Goal: Communication & Community: Answer question/provide support

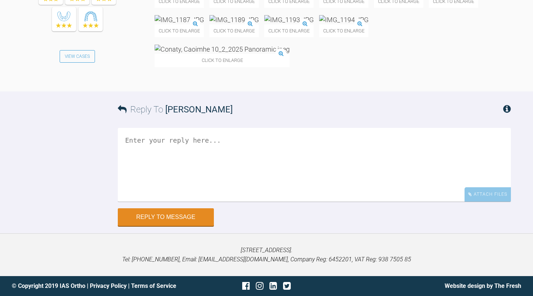
scroll to position [14759, 0]
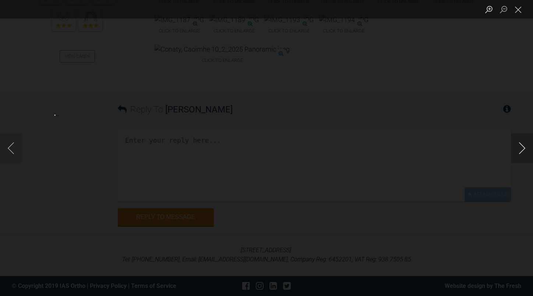
click at [516, 147] on button "Next image" at bounding box center [522, 147] width 22 height 29
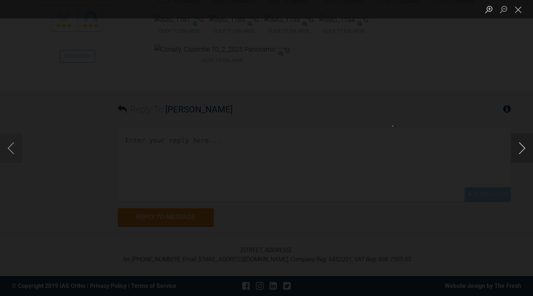
click at [516, 147] on button "Next image" at bounding box center [522, 147] width 22 height 29
click at [521, 10] on button "Close lightbox" at bounding box center [518, 9] width 15 height 13
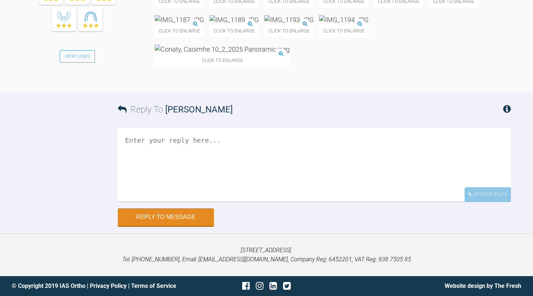
scroll to position [15053, 0]
click at [236, 158] on textarea at bounding box center [314, 165] width 393 height 74
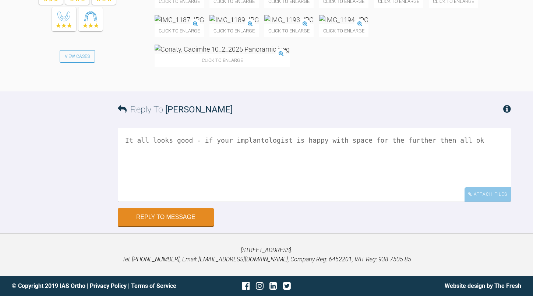
click at [456, 139] on textarea "It all looks good - if your implantologist is happy with space for the further …" at bounding box center [314, 165] width 393 height 74
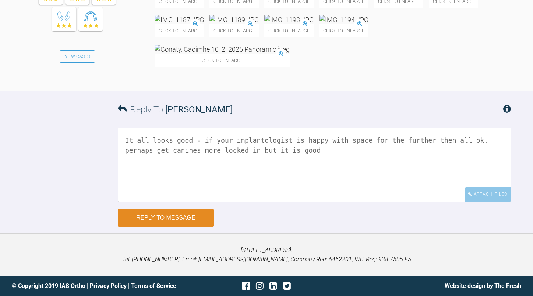
type textarea "It all looks good - if your implantologist is happy with space for the further …"
click at [203, 214] on button "Reply to Message" at bounding box center [166, 218] width 96 height 18
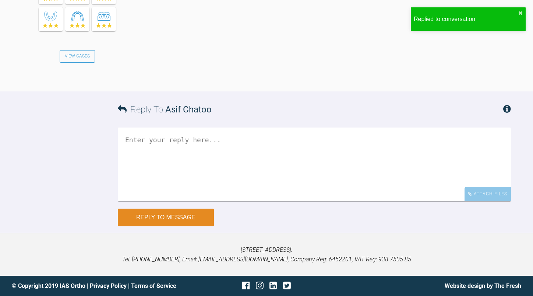
scroll to position [15270, 0]
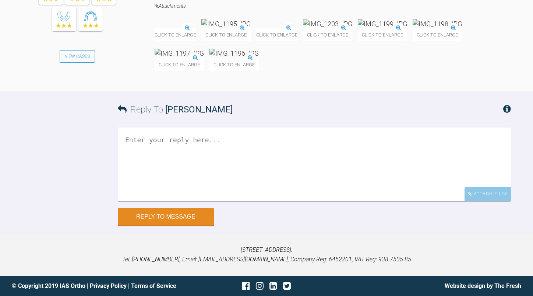
scroll to position [16790, 0]
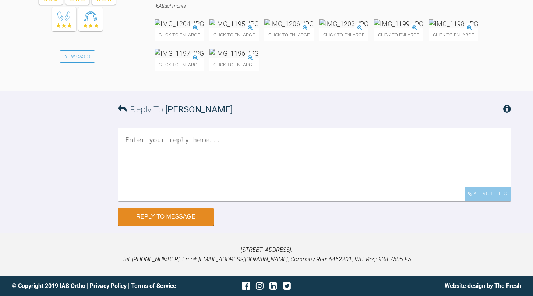
click at [429, 28] on img at bounding box center [453, 23] width 49 height 9
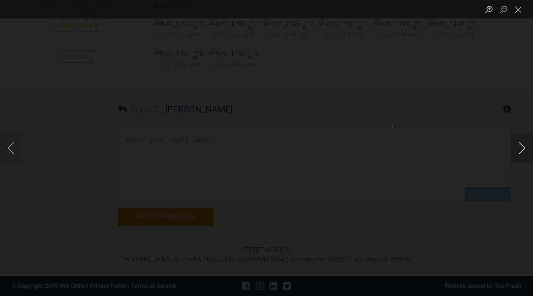
click at [524, 147] on button "Next image" at bounding box center [522, 147] width 22 height 29
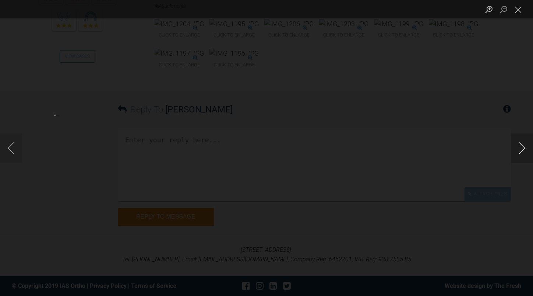
click at [524, 147] on button "Next image" at bounding box center [522, 147] width 22 height 29
click at [517, 11] on button "Close lightbox" at bounding box center [518, 9] width 15 height 13
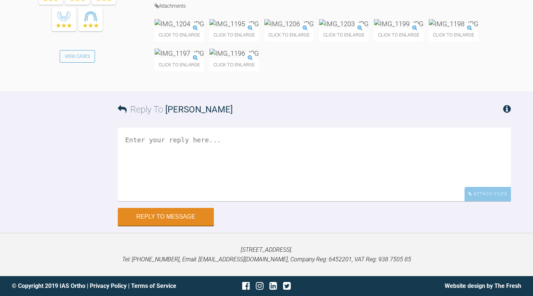
scroll to position [16937, 0]
click at [258, 201] on textarea at bounding box center [314, 164] width 393 height 74
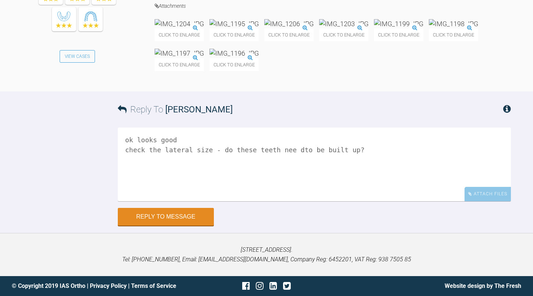
click at [285, 201] on textarea "ok looks good check the lateral size - do these teeth nee dto be built up?" at bounding box center [314, 164] width 393 height 74
click at [356, 201] on textarea "ok looks good check the lateral size - do these teeth need to be built up?" at bounding box center [314, 164] width 393 height 74
click at [225, 197] on textarea "ok looks good check the lateral size - do these teeth need to be built up? Is t…" at bounding box center [314, 164] width 393 height 74
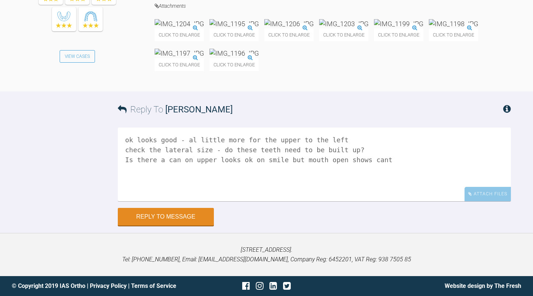
click at [189, 199] on textarea "ok looks good - al little more for the upper to the left check the lateral size…" at bounding box center [314, 164] width 393 height 74
click at [192, 199] on textarea "ok looks good - al little more for the upper to the left check the lateral size…" at bounding box center [314, 164] width 393 height 74
type textarea "ok looks good - a little more for the upper to the left check the lateral size …"
click at [181, 226] on button "Reply to Message" at bounding box center [166, 217] width 96 height 18
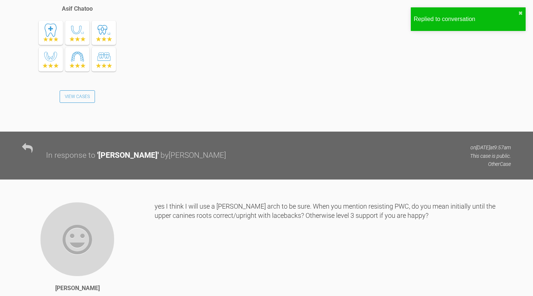
scroll to position [0, 0]
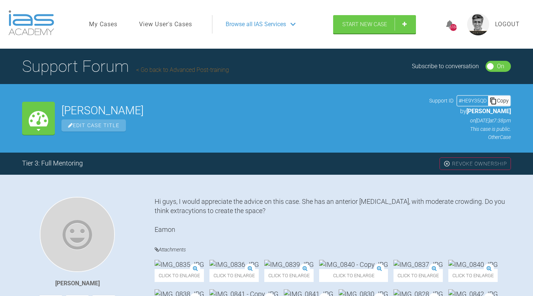
click at [185, 68] on link "Go back to Advanced Post-training" at bounding box center [182, 69] width 93 height 7
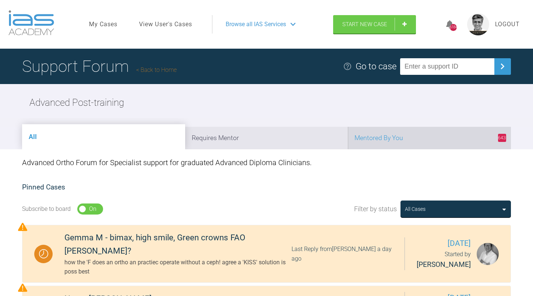
click at [405, 140] on li "643 Mentored By You" at bounding box center [429, 138] width 163 height 22
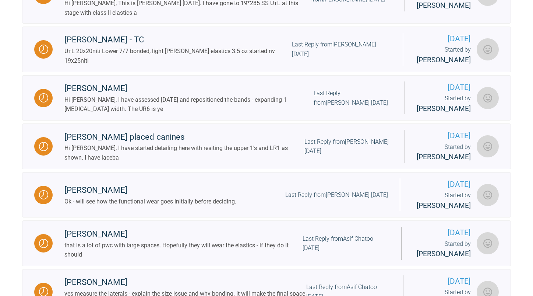
scroll to position [736, 0]
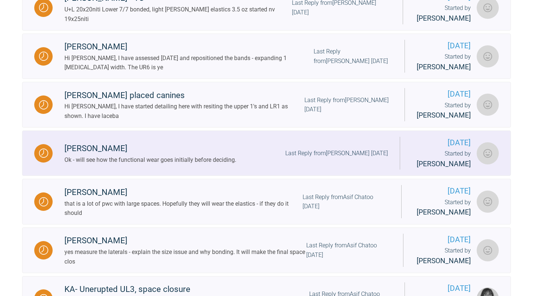
click at [335, 158] on div "Last Reply from Eamon OReilly 8 days ago" at bounding box center [336, 153] width 103 height 10
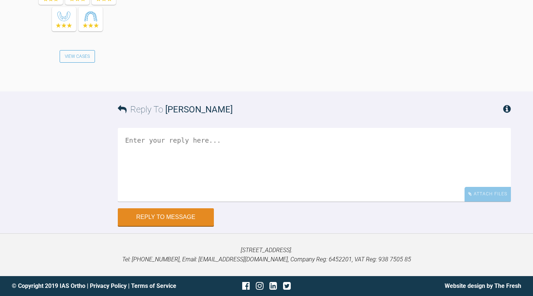
scroll to position [3506, 0]
click at [290, 175] on textarea at bounding box center [314, 165] width 393 height 74
type textarea "ok"
click at [183, 226] on button "Reply to Message" at bounding box center [166, 218] width 96 height 18
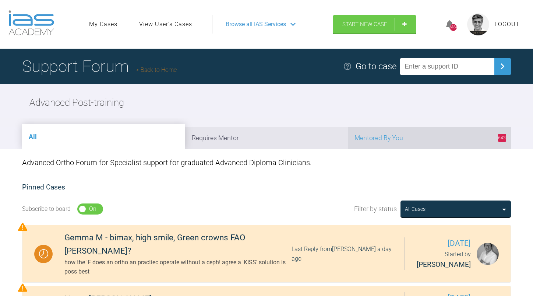
click at [434, 135] on li "643 Mentored By You" at bounding box center [429, 138] width 163 height 22
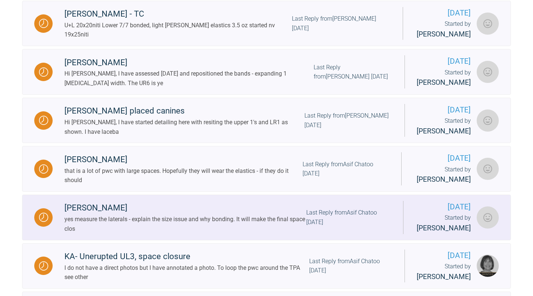
scroll to position [773, 0]
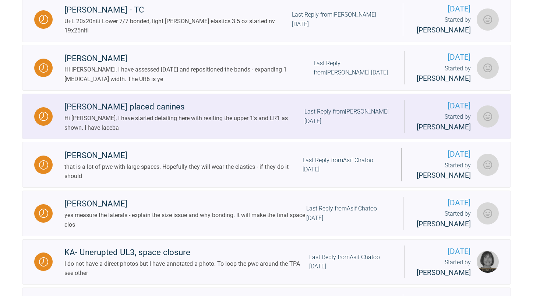
click at [319, 126] on div "Last Reply from Eamon OReilly 8 days ago" at bounding box center [348, 116] width 88 height 19
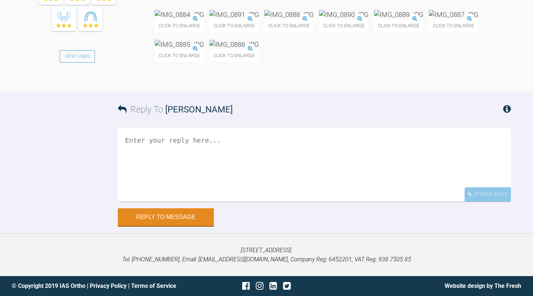
scroll to position [11627, 0]
click at [285, 201] on textarea at bounding box center [314, 165] width 393 height 74
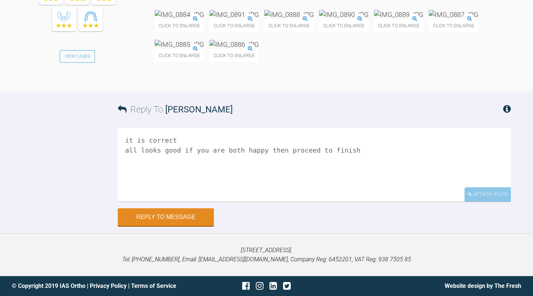
scroll to position [11738, 0]
type textarea "it is correct all looks good if you are both happy then proceed to finish"
click at [170, 216] on button "Reply to Message" at bounding box center [166, 218] width 96 height 18
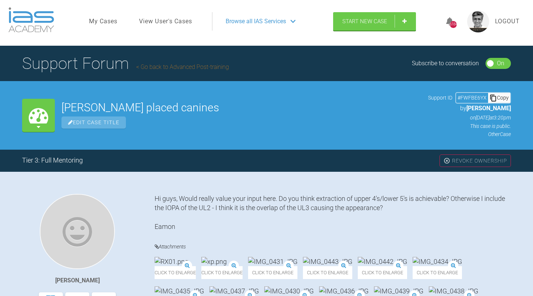
scroll to position [0, 0]
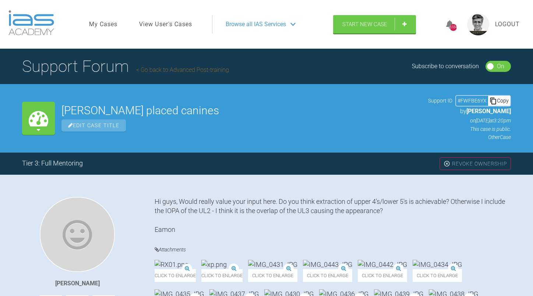
click at [193, 67] on link "Go back to Advanced Post-training" at bounding box center [182, 69] width 93 height 7
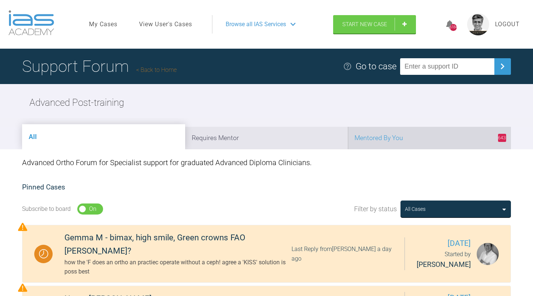
click at [415, 134] on li "643 Mentored By You" at bounding box center [429, 138] width 163 height 22
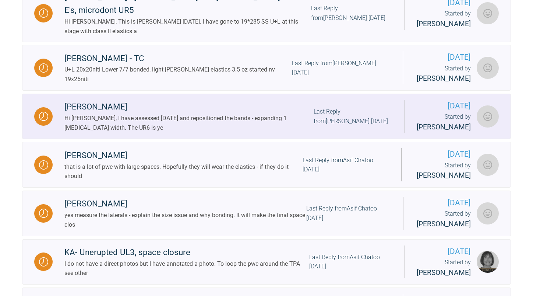
click at [323, 126] on div "Last Reply from Eamon OReilly 7 days ago" at bounding box center [353, 116] width 79 height 19
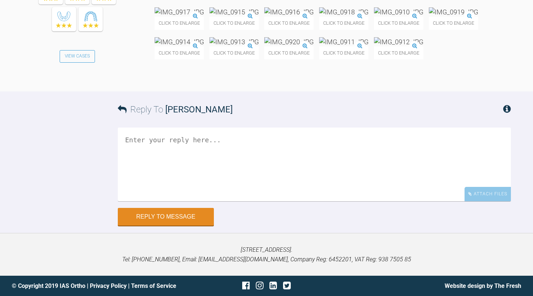
scroll to position [2817, 0]
click at [201, 17] on img at bounding box center [179, 11] width 49 height 9
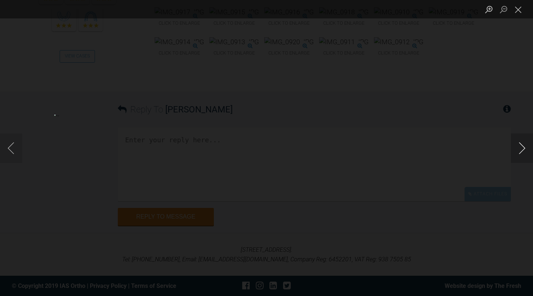
click at [522, 145] on button "Next image" at bounding box center [522, 147] width 22 height 29
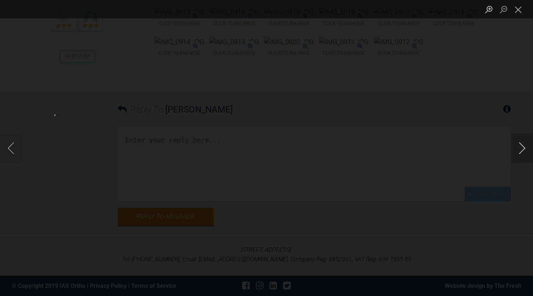
click at [522, 145] on button "Next image" at bounding box center [522, 147] width 22 height 29
click at [524, 147] on button "Next image" at bounding box center [522, 147] width 22 height 29
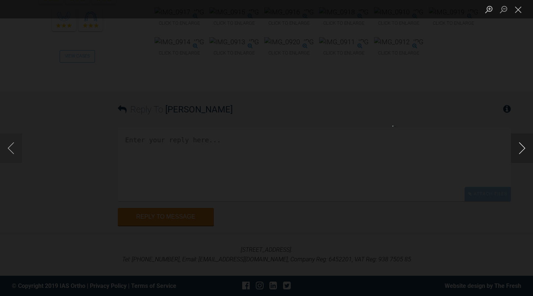
click at [524, 147] on button "Next image" at bounding box center [522, 147] width 22 height 29
click at [7, 148] on button "Previous image" at bounding box center [11, 147] width 22 height 29
click at [522, 11] on button "Close lightbox" at bounding box center [518, 9] width 15 height 13
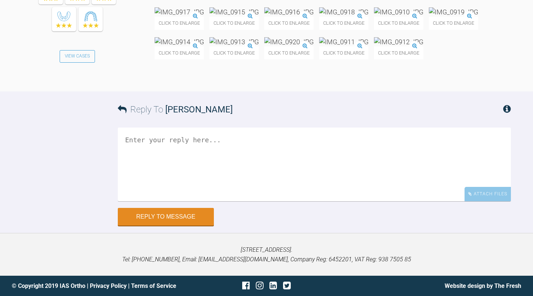
scroll to position [3001, 0]
click at [281, 155] on textarea at bounding box center [314, 164] width 393 height 74
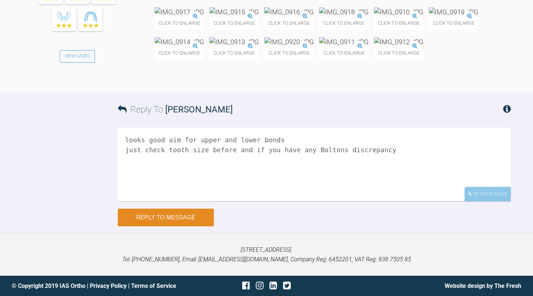
type textarea "looks good aim for upper and lower bonds just check tooth size before and if yo…"
click at [200, 212] on button "Reply to Message" at bounding box center [166, 217] width 96 height 18
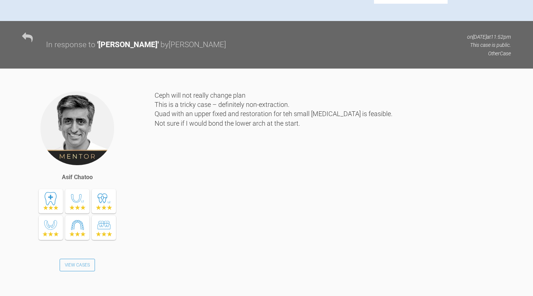
scroll to position [0, 0]
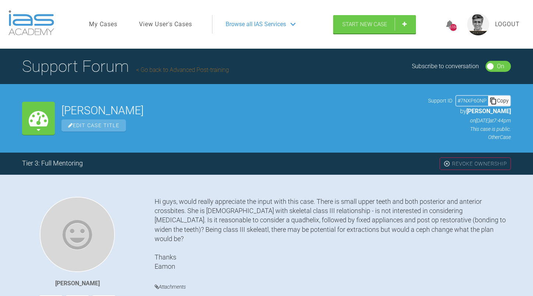
click at [202, 69] on link "Go back to Advanced Post-training" at bounding box center [182, 69] width 93 height 7
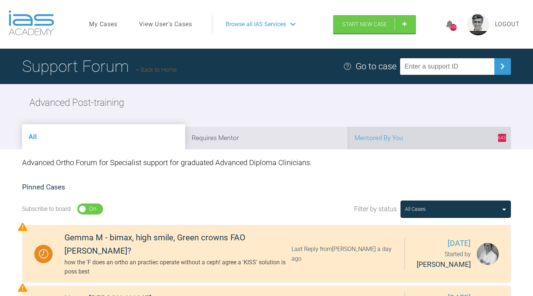
click at [414, 139] on li "643 Mentored By You" at bounding box center [429, 138] width 163 height 22
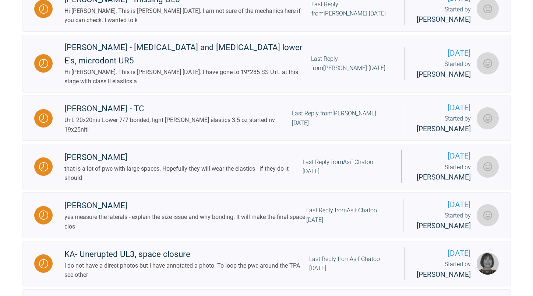
scroll to position [773, 0]
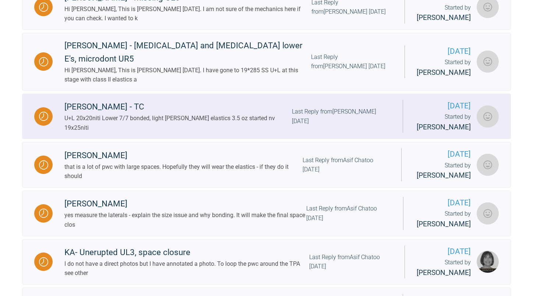
click at [319, 132] on div "Shane Coman - TC U+L 20x20niti Lower 7/7 bonded, light cl II elastics 3.5 oz st…" at bounding box center [228, 116] width 350 height 32
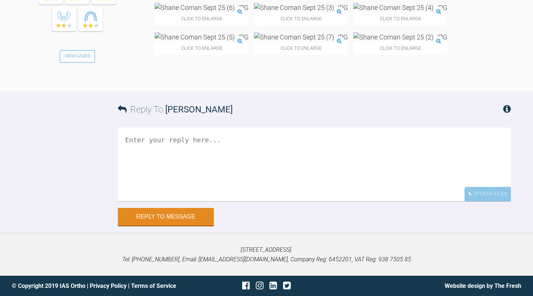
scroll to position [5035, 0]
click at [286, 149] on textarea at bounding box center [314, 164] width 393 height 74
click at [281, 152] on textarea "ok looks good plan 19x25 ss if possible next time" at bounding box center [314, 164] width 393 height 74
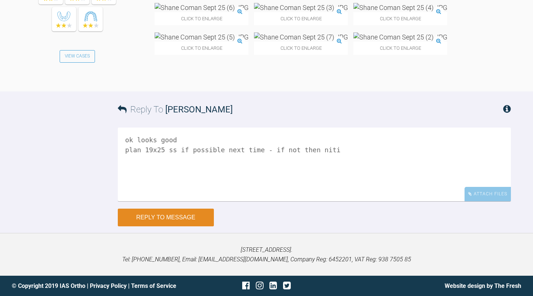
type textarea "ok looks good plan 19x25 ss if possible next time - if not then niti"
click at [179, 211] on button "Reply to Message" at bounding box center [166, 217] width 96 height 18
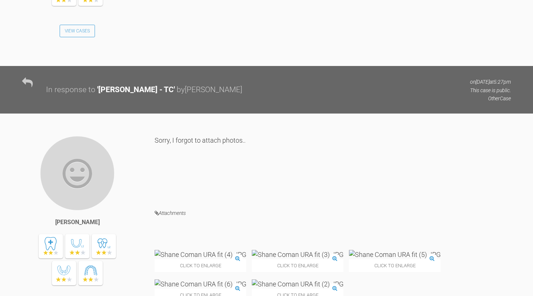
scroll to position [0, 0]
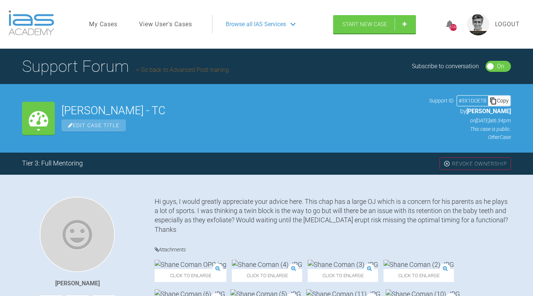
click at [197, 69] on link "Go back to Advanced Post-training" at bounding box center [182, 69] width 93 height 7
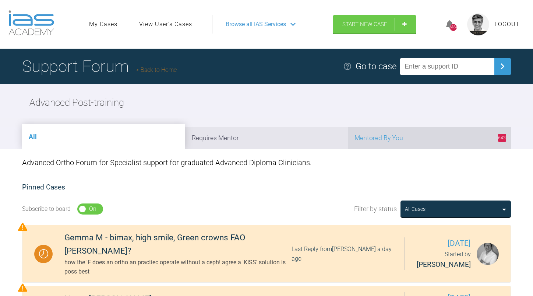
click at [427, 139] on li "643 Mentored By You" at bounding box center [429, 138] width 163 height 22
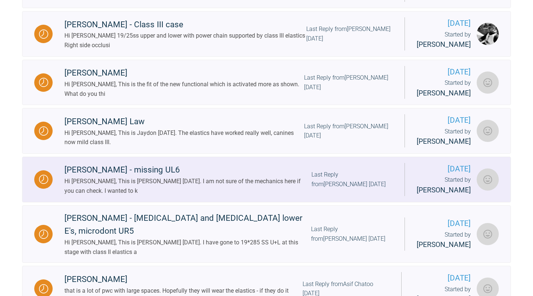
scroll to position [663, 0]
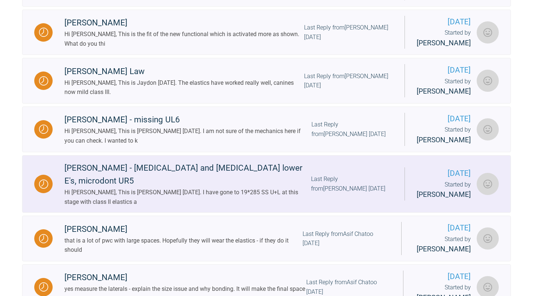
click at [339, 193] on div "Last Reply from Eamon OReilly 7 days ago" at bounding box center [352, 183] width 82 height 19
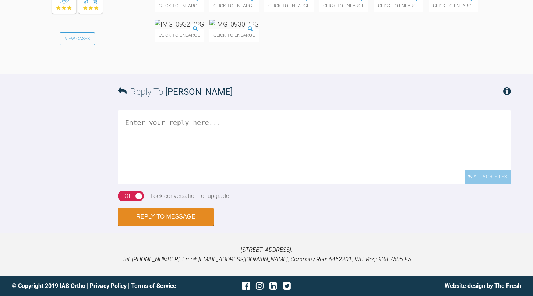
scroll to position [4683, 0]
click at [279, 170] on textarea at bounding box center [314, 147] width 393 height 74
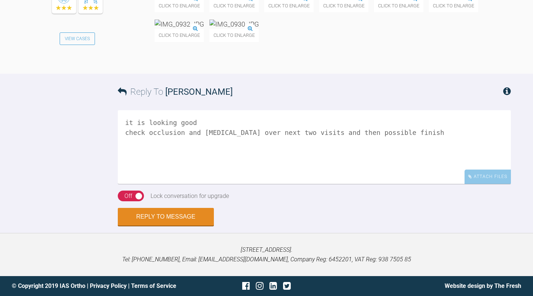
type textarea "it is looking good check occlusion and overjet over next two visits and then po…"
click at [165, 214] on button "Reply to Message" at bounding box center [166, 217] width 96 height 18
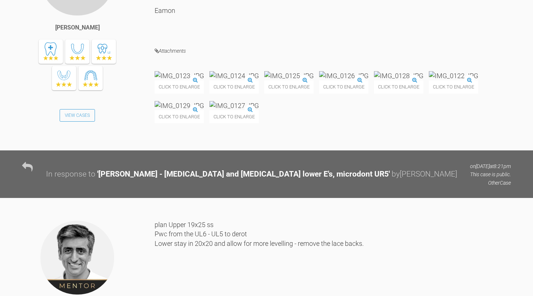
scroll to position [3042, 0]
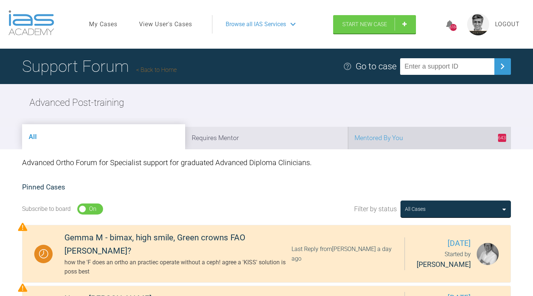
click at [430, 140] on li "643 Mentored By You" at bounding box center [429, 138] width 163 height 22
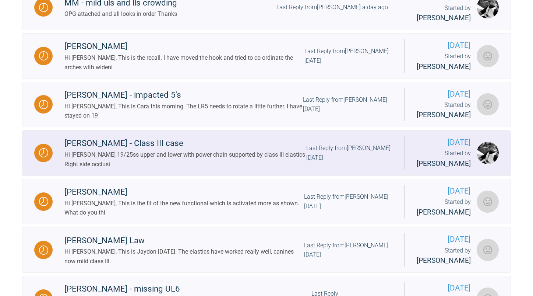
scroll to position [626, 0]
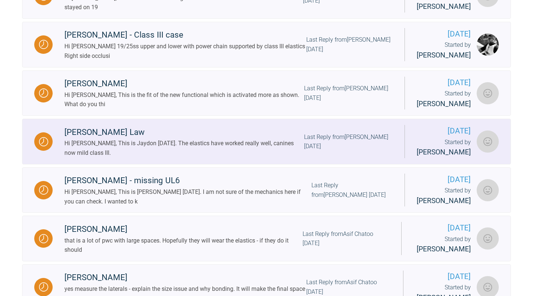
click at [376, 199] on div "Last Reply from Eamon OReilly 7 days ago" at bounding box center [351, 189] width 81 height 19
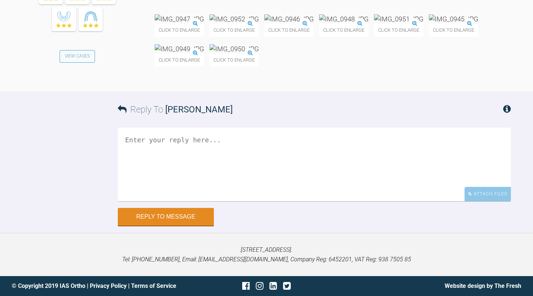
scroll to position [5083, 0]
click at [204, 24] on img at bounding box center [179, 18] width 49 height 9
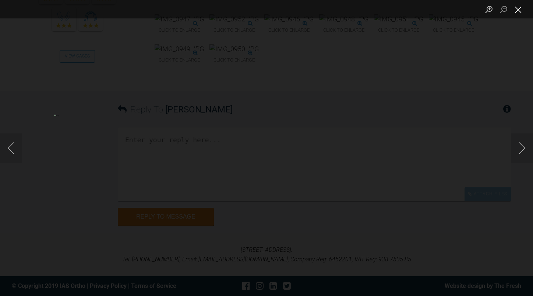
click at [521, 10] on button "Close lightbox" at bounding box center [518, 9] width 15 height 13
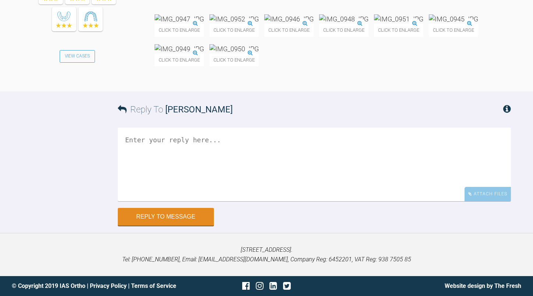
scroll to position [5304, 0]
click at [269, 160] on textarea at bounding box center [314, 164] width 393 height 74
click at [280, 201] on textarea "looking nice once teh UR 2 aligned retract the segment" at bounding box center [314, 164] width 393 height 74
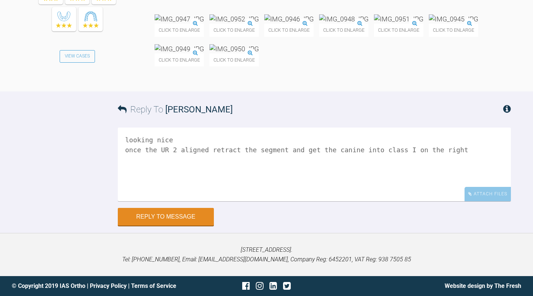
click at [448, 201] on textarea "looking nice once the UR 2 aligned retract the segment and get the canine into …" at bounding box center [314, 164] width 393 height 74
type textarea "looking nice once the UR 2 aligned retract the segment and get the canine into …"
click at [166, 226] on button "Reply to Message" at bounding box center [166, 217] width 96 height 18
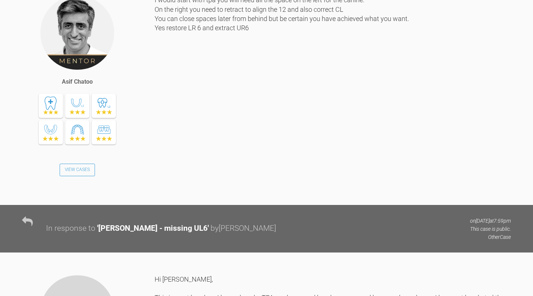
scroll to position [0, 0]
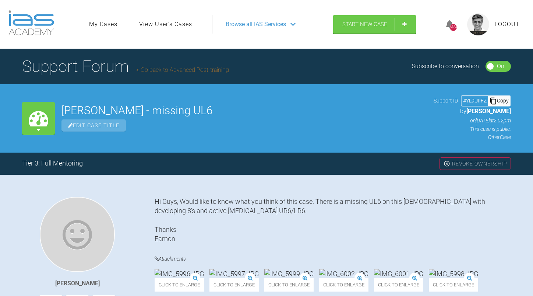
click at [208, 68] on link "Go back to Advanced Post-training" at bounding box center [182, 69] width 93 height 7
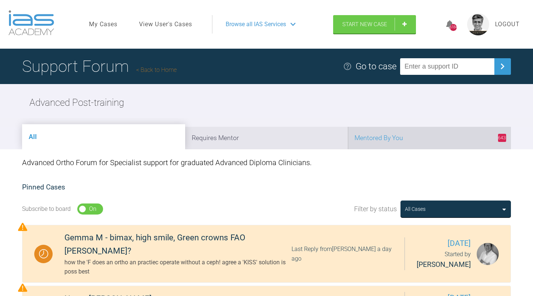
click at [422, 138] on li "643 Mentored By You" at bounding box center [429, 138] width 163 height 22
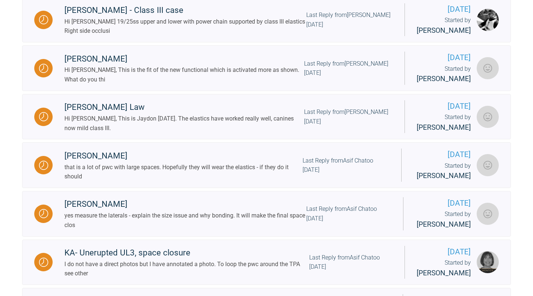
scroll to position [773, 0]
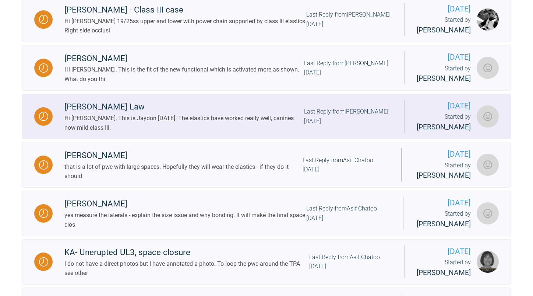
click at [352, 126] on div "Last Reply from Eamon OReilly 7 days ago" at bounding box center [348, 116] width 89 height 19
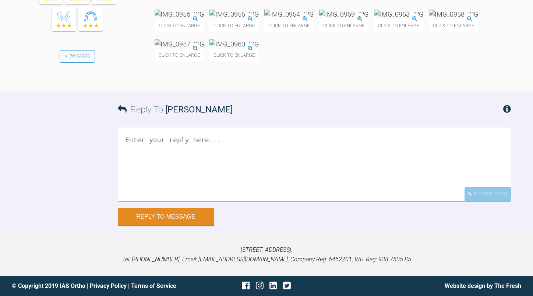
scroll to position [3722, 0]
click at [228, 201] on textarea at bounding box center [314, 164] width 393 height 74
click at [205, 201] on textarea at bounding box center [314, 164] width 393 height 74
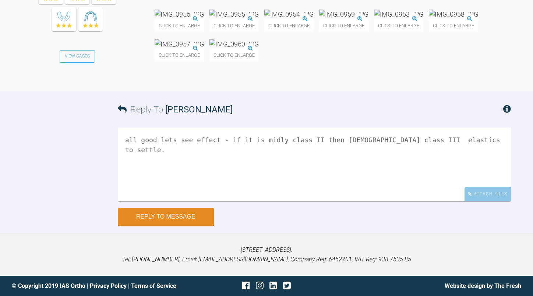
scroll to position [3832, 0]
type textarea "all good lets see effect - if it is mildly class II then yes use class III elas…"
click at [191, 226] on button "Reply to Message" at bounding box center [166, 217] width 96 height 18
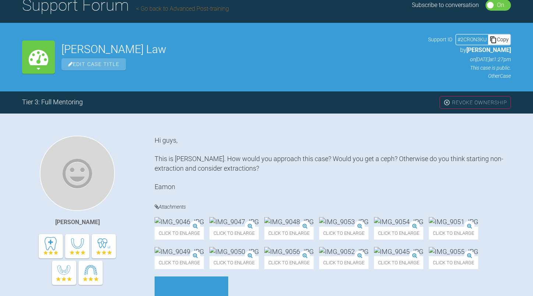
scroll to position [0, 0]
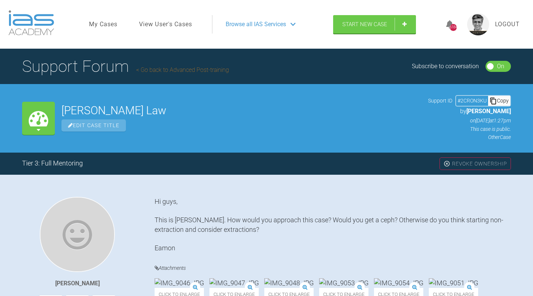
click at [185, 66] on h1 "Support Forum Go back to Advanced Post-training" at bounding box center [125, 66] width 207 height 26
click at [183, 68] on link "Go back to Advanced Post-training" at bounding box center [182, 69] width 93 height 7
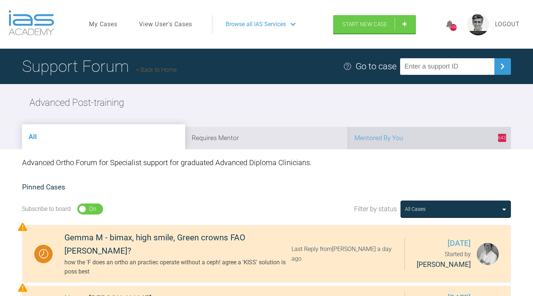
click at [399, 134] on li "643 Mentored By You" at bounding box center [429, 138] width 163 height 22
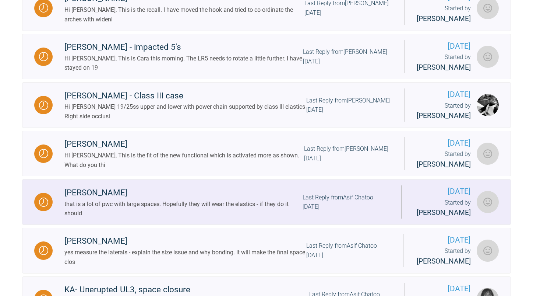
scroll to position [736, 0]
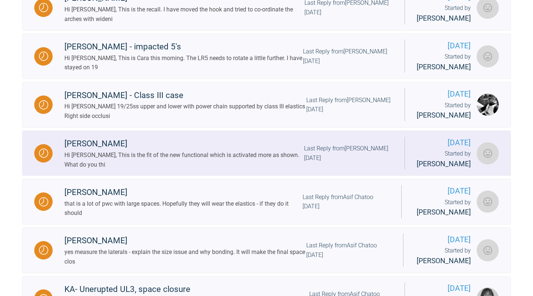
click at [330, 162] on div "Last Reply from Eamon OReilly 7 days ago" at bounding box center [348, 153] width 89 height 19
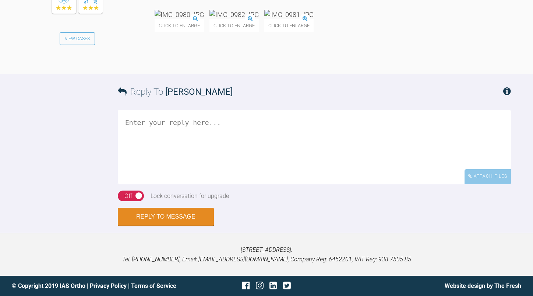
scroll to position [4588, 0]
click at [194, 19] on img at bounding box center [179, 14] width 49 height 9
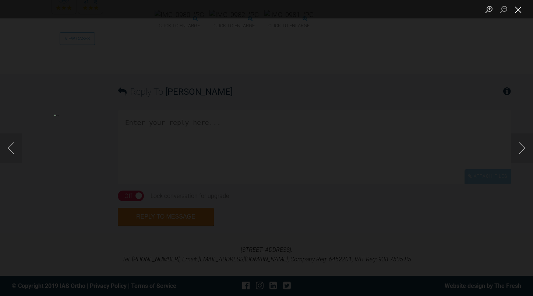
click at [520, 4] on button "Close lightbox" at bounding box center [518, 9] width 15 height 13
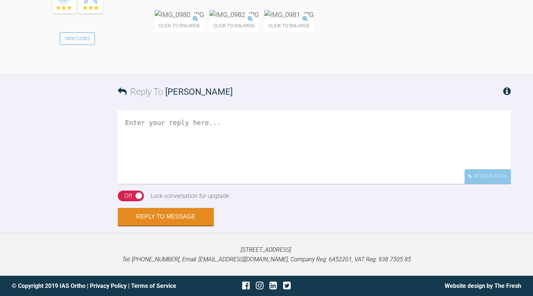
scroll to position [4699, 0]
click at [189, 184] on textarea at bounding box center [314, 147] width 393 height 74
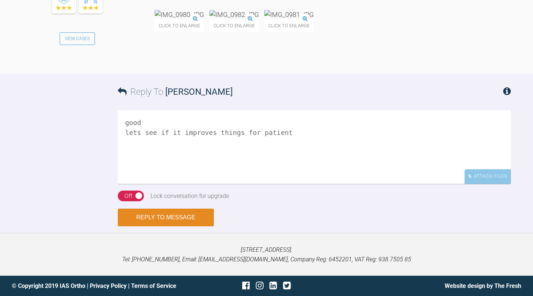
type textarea "good lets see if it improves things for patient"
click at [172, 219] on button "Reply to Message" at bounding box center [166, 217] width 96 height 18
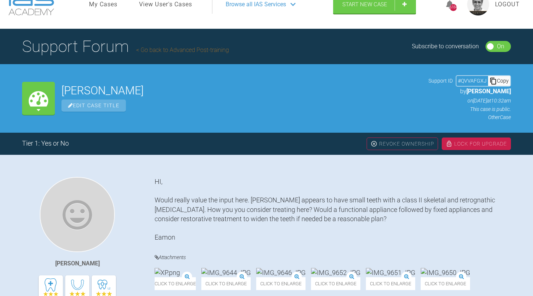
scroll to position [0, 0]
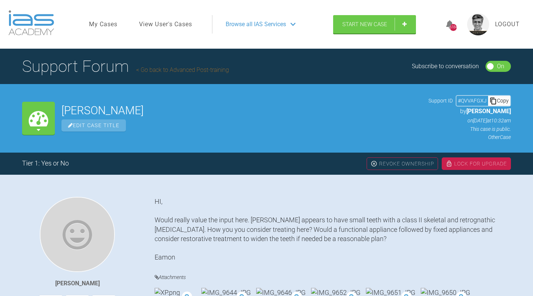
click at [183, 66] on link "Go back to Advanced Post-training" at bounding box center [182, 69] width 93 height 7
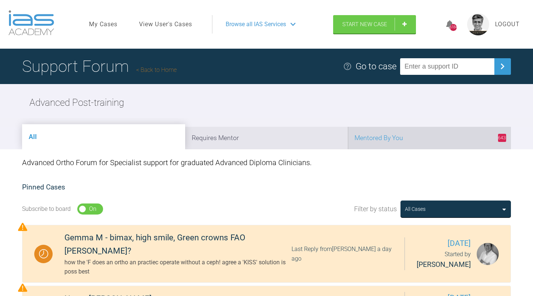
click at [393, 135] on li "643 Mentored By You" at bounding box center [429, 138] width 163 height 22
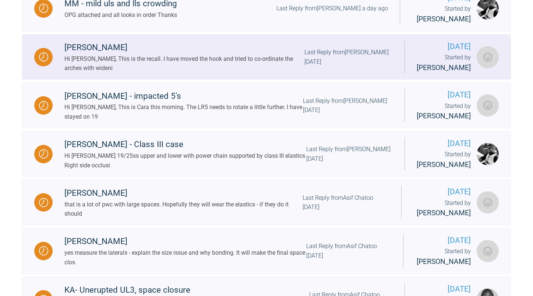
scroll to position [736, 0]
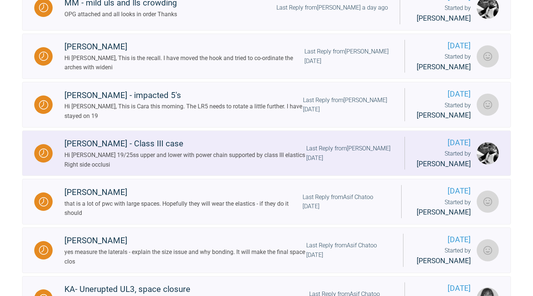
click at [336, 166] on div "Ryan - Class III case Hi Asif 19/25ss upper and lower with power chain supporte…" at bounding box center [229, 153] width 352 height 32
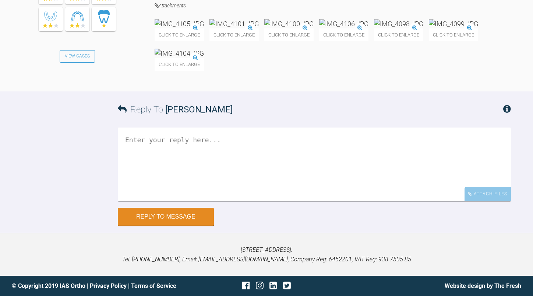
scroll to position [6257, 0]
click at [204, 28] on img at bounding box center [179, 23] width 49 height 9
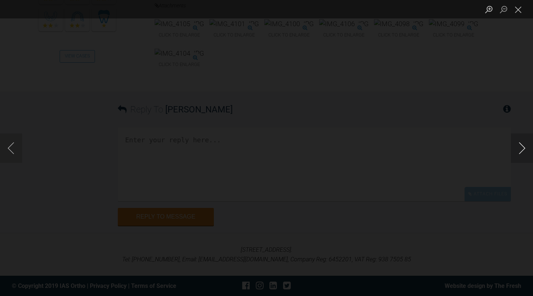
click at [523, 146] on button "Next image" at bounding box center [522, 147] width 22 height 29
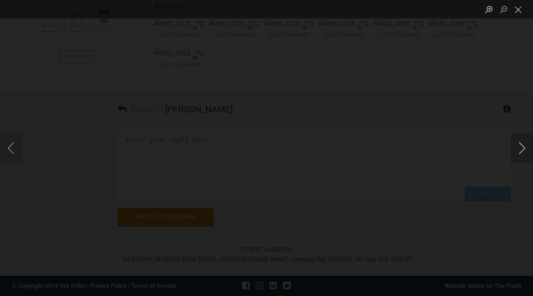
click at [523, 146] on button "Next image" at bounding box center [522, 147] width 22 height 29
click at [516, 10] on button "Close lightbox" at bounding box center [518, 9] width 15 height 13
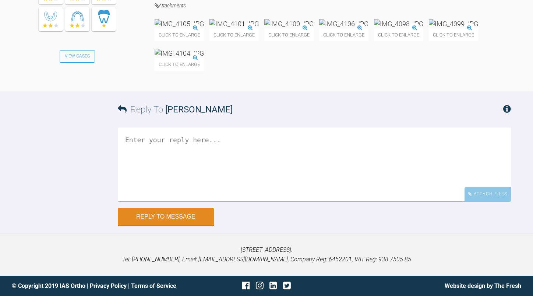
scroll to position [6515, 0]
click at [248, 155] on textarea at bounding box center [314, 164] width 393 height 74
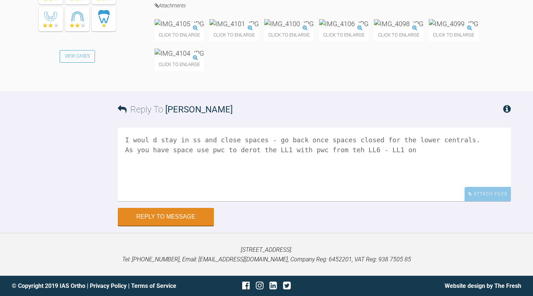
scroll to position [6387, 0]
drag, startPoint x: 405, startPoint y: 290, endPoint x: 281, endPoint y: 276, distance: 124.5
click at [281, 201] on textarea "I woul d stay in ss and close spaces - go back once spaces closed for the lower…" at bounding box center [314, 164] width 393 height 74
drag, startPoint x: 164, startPoint y: 287, endPoint x: 322, endPoint y: 286, distance: 157.6
click at [322, 201] on textarea "I woul d stay in ss and close spaces - go back once spaces closed for the lower…" at bounding box center [314, 164] width 393 height 74
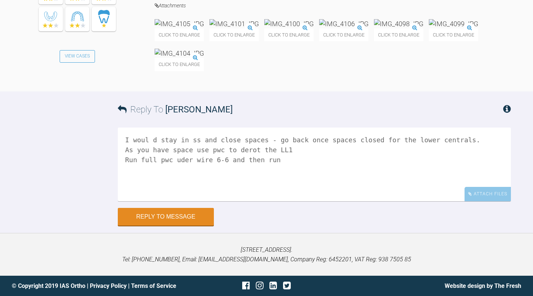
click at [158, 201] on textarea "I woul d stay in ss and close spaces - go back once spaces closed for the lower…" at bounding box center [314, 164] width 393 height 74
drag, startPoint x: 173, startPoint y: 287, endPoint x: 225, endPoint y: 267, distance: 55.9
click at [225, 201] on textarea "I woul d stay in ss and close spaces - go back once spaces closed for the lower…" at bounding box center [314, 164] width 393 height 74
click at [262, 201] on textarea "I woul d stay in ss and close spaces - go back once spaces closed for the lower…" at bounding box center [314, 164] width 393 height 74
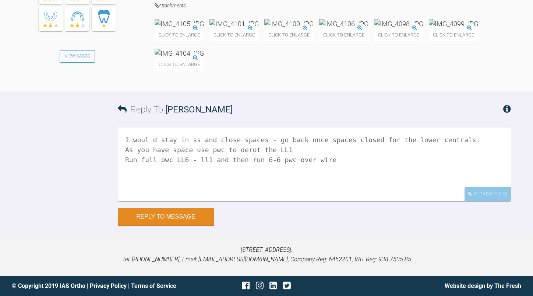
click at [201, 201] on textarea "I woul d stay in ss and close spaces - go back once spaces closed for the lower…" at bounding box center [314, 164] width 393 height 74
click at [331, 162] on textarea "I woul d stay in ss and close spaces - go back once spaces closed for the lower…" at bounding box center [314, 164] width 393 height 74
click at [485, 162] on textarea "I woul d stay in ss and close spaces - go back once spaces closed for the lower…" at bounding box center [314, 164] width 393 height 74
click at [190, 170] on textarea "I woul d stay in ss and close spaces - go back once spaces closed for the lower…" at bounding box center [314, 164] width 393 height 74
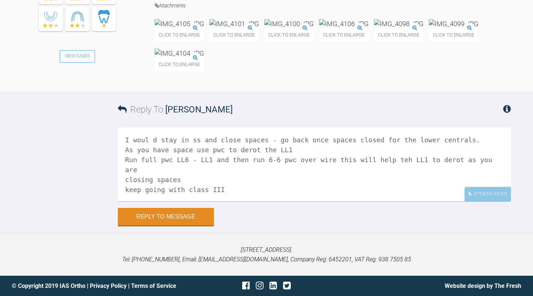
click at [152, 136] on textarea "I woul d stay in ss and close spaces - go back once spaces closed for the lower…" at bounding box center [314, 164] width 393 height 74
type textarea "I would stay in ss and close spaces - go back once spaces closed for the lower …"
click at [166, 217] on button "Reply to Message" at bounding box center [166, 217] width 96 height 18
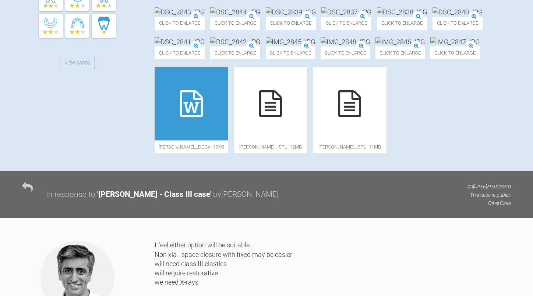
scroll to position [0, 0]
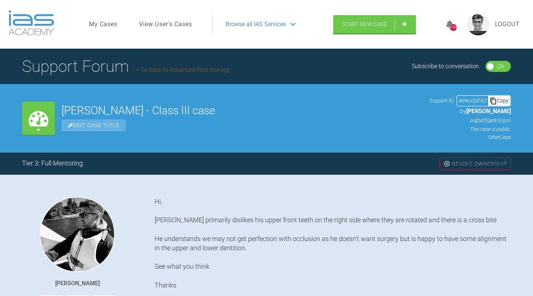
click at [198, 68] on link "Go back to Advanced Post-training" at bounding box center [182, 69] width 93 height 7
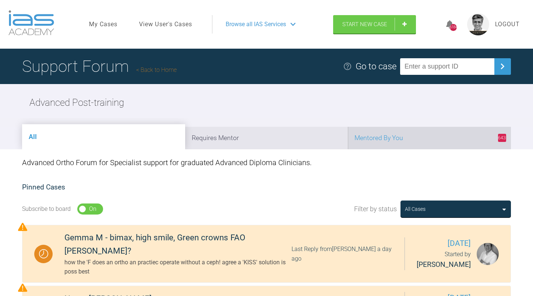
click at [408, 137] on li "643 Mentored By You" at bounding box center [429, 138] width 163 height 22
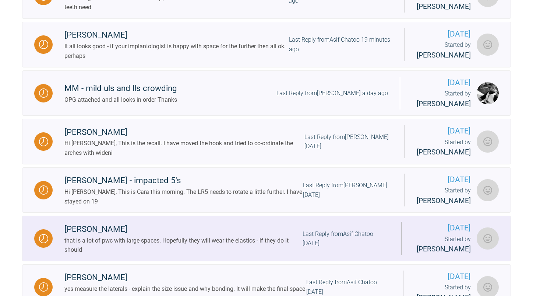
scroll to position [773, 0]
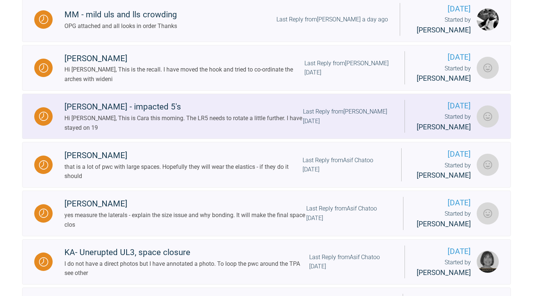
click at [303, 126] on div "Last Reply from Eamon OReilly 3 days ago" at bounding box center [348, 116] width 90 height 19
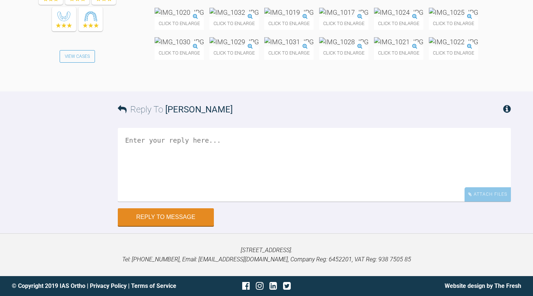
scroll to position [13143, 0]
click at [264, 46] on img at bounding box center [288, 41] width 49 height 9
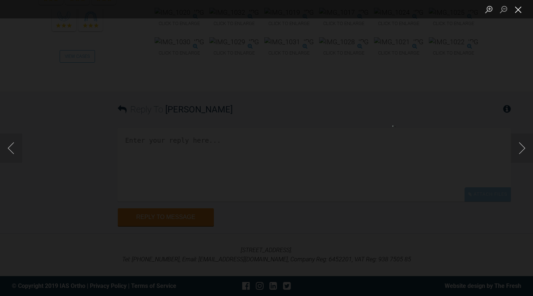
click at [516, 10] on button "Close lightbox" at bounding box center [518, 9] width 15 height 13
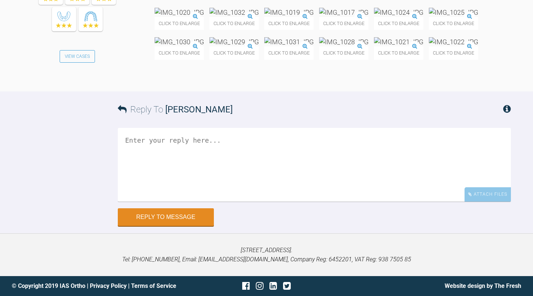
scroll to position [13290, 0]
click at [220, 159] on textarea at bounding box center [314, 165] width 393 height 74
click at [398, 201] on textarea "aim to get back into lower ss and close spaces and the latera open bite" at bounding box center [314, 165] width 393 height 74
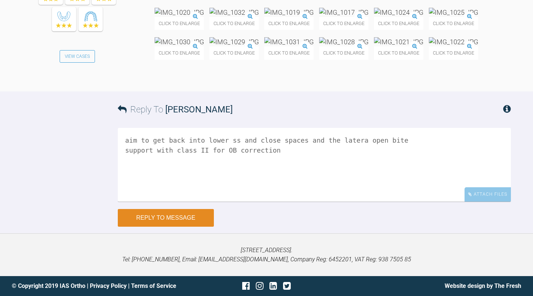
type textarea "aim to get back into lower ss and close spaces and the latera open bite support…"
click at [198, 226] on button "Reply to Message" at bounding box center [166, 218] width 96 height 18
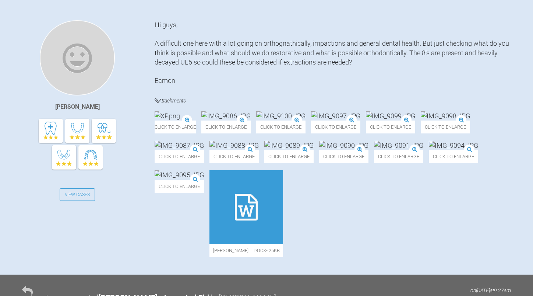
scroll to position [0, 0]
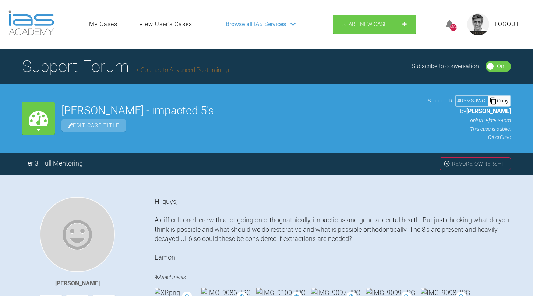
click at [187, 62] on h1 "Support Forum Go back to Advanced Post-training" at bounding box center [125, 66] width 207 height 26
click at [193, 66] on h1 "Support Forum Go back to Advanced Post-training" at bounding box center [125, 66] width 207 height 26
click at [193, 68] on link "Go back to Advanced Post-training" at bounding box center [182, 69] width 93 height 7
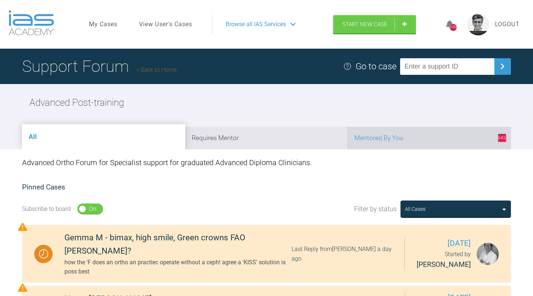
click at [409, 136] on li "643 Mentored By You" at bounding box center [429, 138] width 163 height 22
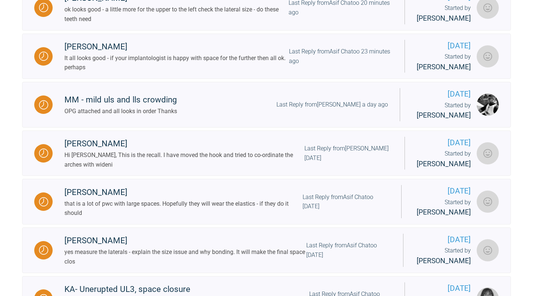
scroll to position [810, 0]
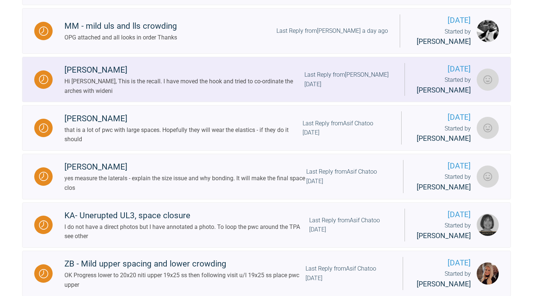
click at [340, 89] on div "Last Reply from Eamon OReilly 3 days ago" at bounding box center [348, 79] width 88 height 19
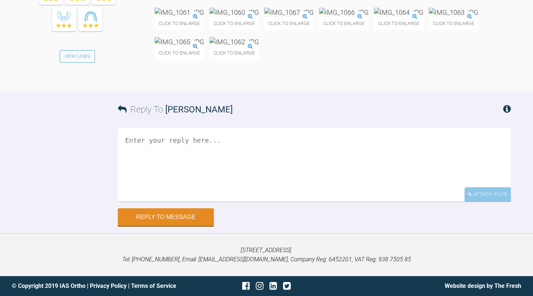
scroll to position [17924, 0]
click at [374, 17] on img at bounding box center [398, 12] width 49 height 9
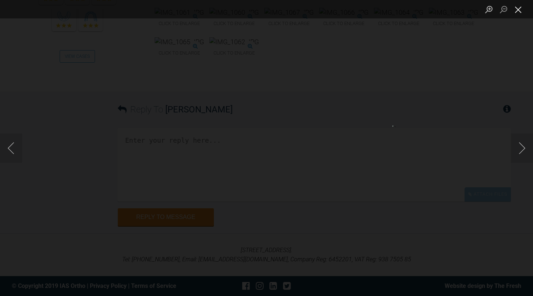
click at [522, 11] on button "Close lightbox" at bounding box center [518, 9] width 15 height 13
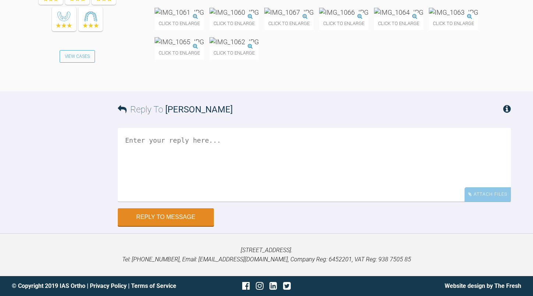
click at [374, 17] on img at bounding box center [398, 12] width 49 height 9
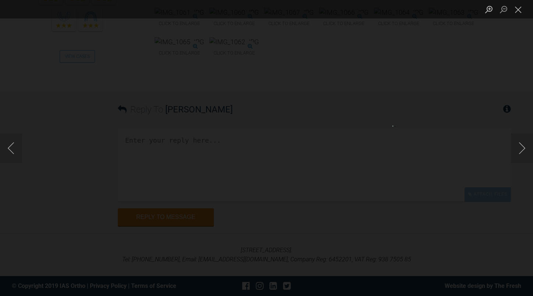
click at [520, 13] on button "Close lightbox" at bounding box center [518, 9] width 15 height 13
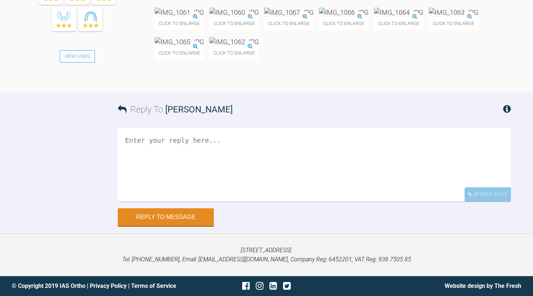
scroll to position [18071, 0]
click at [260, 199] on textarea at bounding box center [314, 165] width 393 height 74
type textarea "n"
click at [281, 201] on textarea "we need to settle the lateral open bites" at bounding box center [314, 165] width 393 height 74
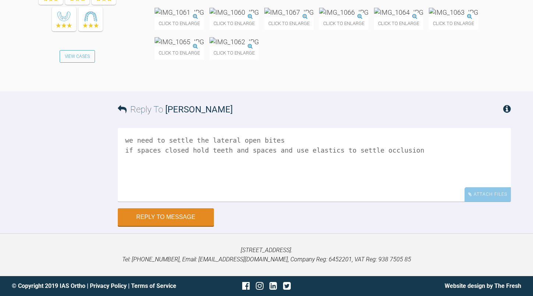
scroll to position [18108, 0]
type textarea "we need to settle the lateral open bites if spaces closed hold teeth and spaces…"
click at [177, 218] on button "Reply to Message" at bounding box center [166, 218] width 96 height 18
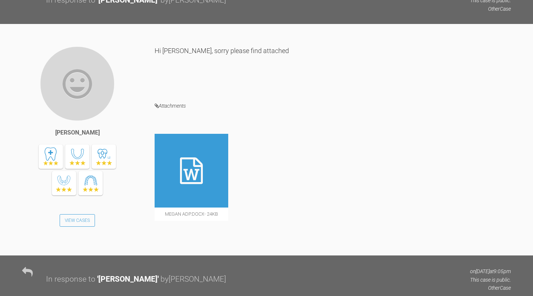
scroll to position [0, 0]
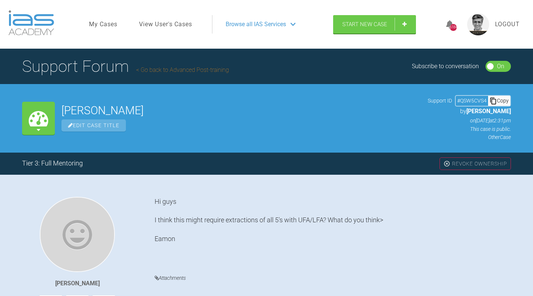
click at [207, 70] on link "Go back to Advanced Post-training" at bounding box center [182, 69] width 93 height 7
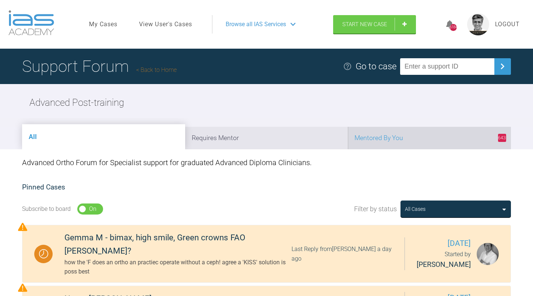
click at [416, 135] on li "643 Mentored By You" at bounding box center [429, 138] width 163 height 22
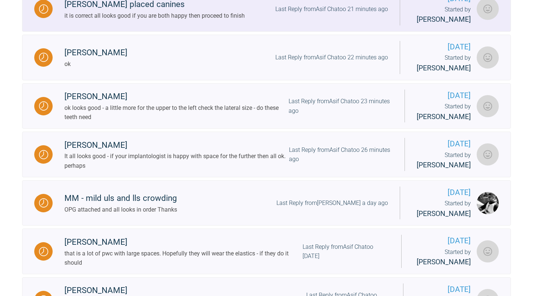
scroll to position [736, 0]
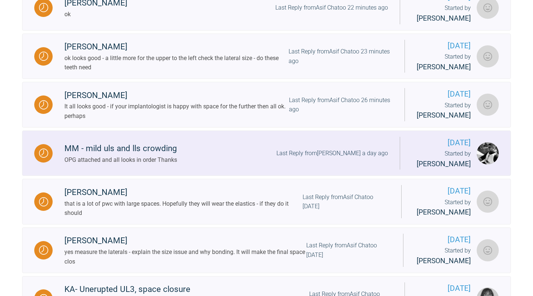
click at [348, 158] on div "Last Reply from David Birkin a day ago" at bounding box center [332, 153] width 112 height 10
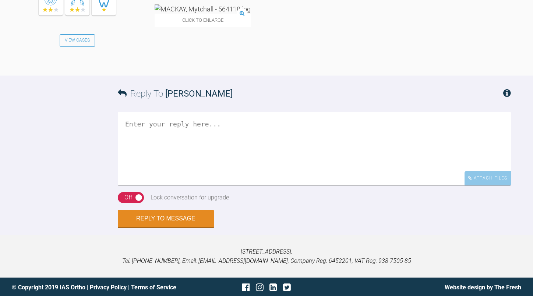
scroll to position [1574, 0]
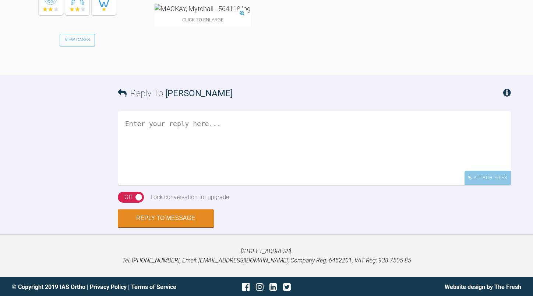
click at [192, 13] on img at bounding box center [203, 8] width 96 height 9
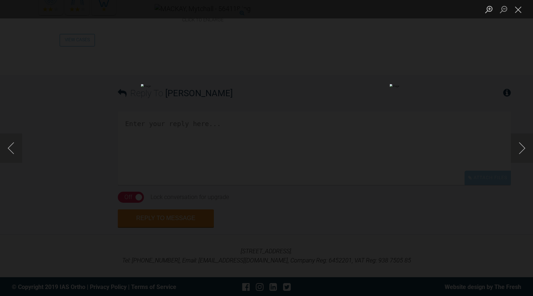
click at [223, 119] on img "Lightbox" at bounding box center [256, 147] width 230 height 127
click at [245, 131] on img "Lightbox" at bounding box center [256, 147] width 230 height 127
click at [521, 4] on button "Close lightbox" at bounding box center [518, 9] width 15 height 13
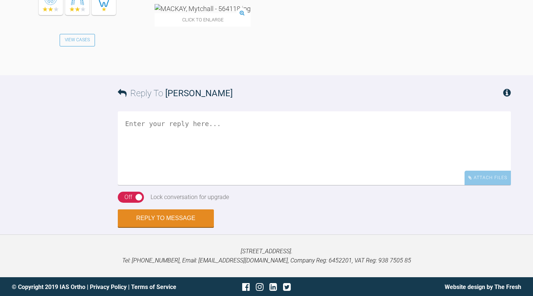
click at [193, 13] on img at bounding box center [203, 8] width 96 height 9
